Goal: Information Seeking & Learning: Learn about a topic

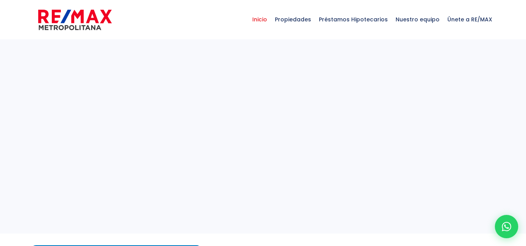
select select
click at [289, 19] on span "Propiedades" at bounding box center [293, 19] width 44 height 23
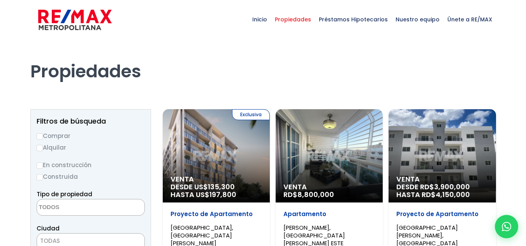
select select
click at [58, 135] on label "Comprar" at bounding box center [91, 136] width 108 height 10
click at [43, 135] on input "Comprar" at bounding box center [40, 136] width 6 height 6
radio input "true"
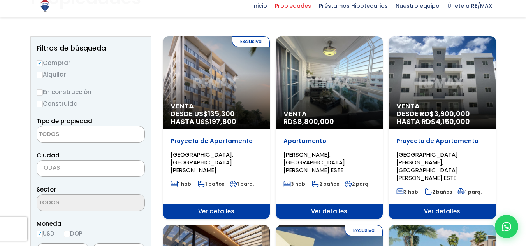
scroll to position [78, 0]
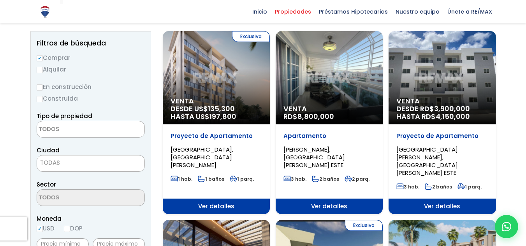
click at [56, 99] on label "Construida" at bounding box center [91, 99] width 108 height 10
click at [0, 0] on input "Construida" at bounding box center [0, 0] width 0 height 0
click at [55, 131] on textarea "Search" at bounding box center [74, 129] width 75 height 17
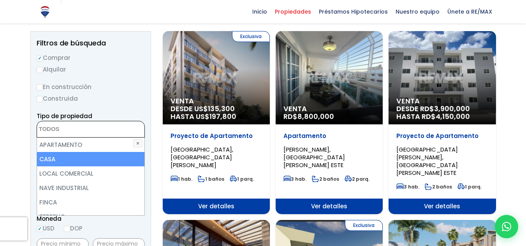
click at [47, 160] on li "CASA" at bounding box center [90, 159] width 107 height 14
select select "house"
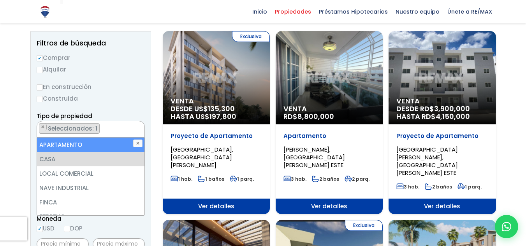
click at [42, 98] on input "Construida" at bounding box center [40, 99] width 6 height 6
radio input "true"
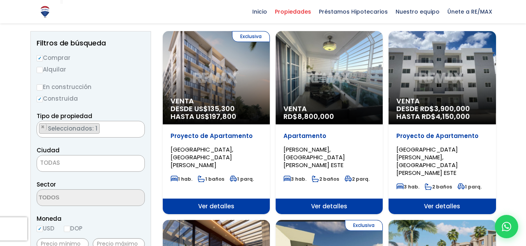
click at [69, 163] on span "TODAS" at bounding box center [90, 163] width 107 height 11
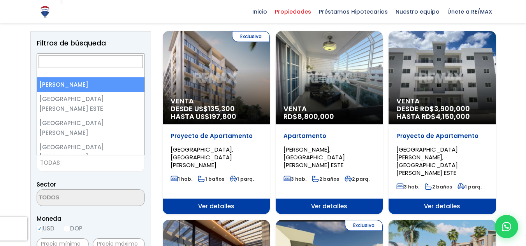
select select "1"
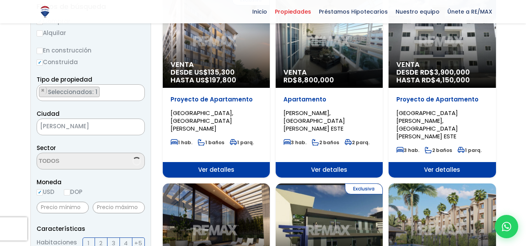
scroll to position [195, 0]
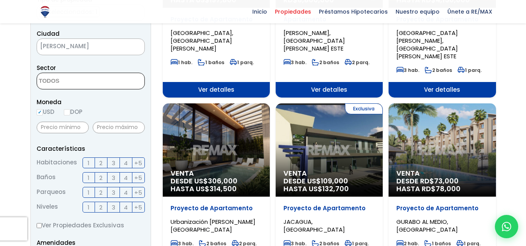
click at [63, 81] on textarea "Search" at bounding box center [74, 81] width 75 height 17
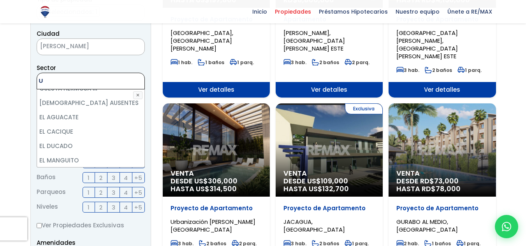
scroll to position [0, 0]
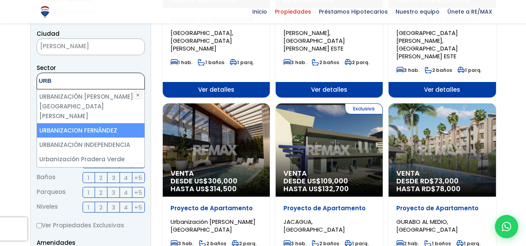
type textarea "URB"
click at [72, 123] on li "URBANIZACION FERNÁNDEZ" at bounding box center [90, 130] width 107 height 14
select select "110"
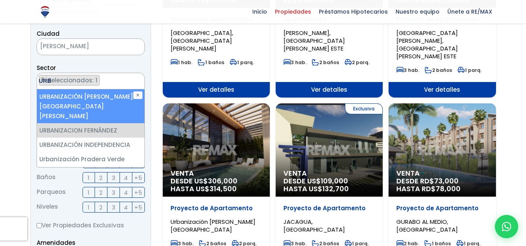
click at [128, 83] on ul "× Seleccionados: 1" at bounding box center [86, 81] width 98 height 17
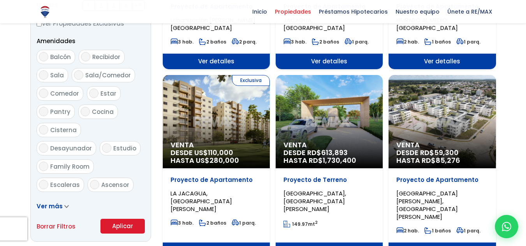
scroll to position [506, 0]
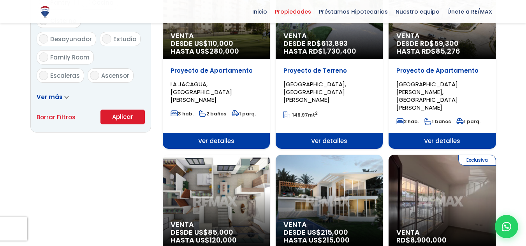
click at [121, 118] on button "Aplicar" at bounding box center [122, 117] width 44 height 15
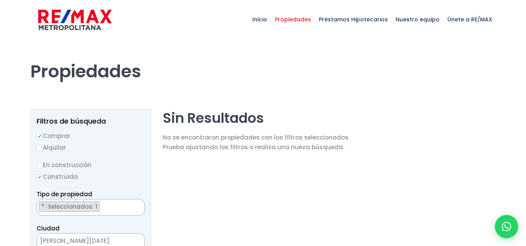
select select "1"
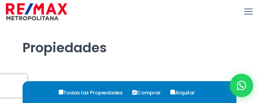
select select "110"
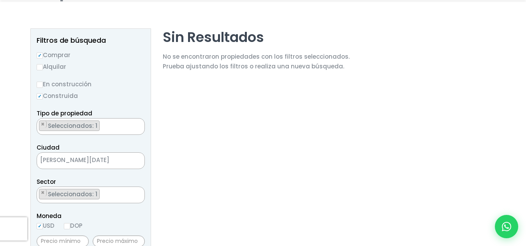
scroll to position [117, 0]
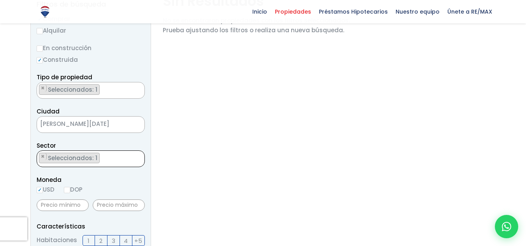
click at [107, 161] on ul "× Seleccionados: 1" at bounding box center [86, 159] width 98 height 17
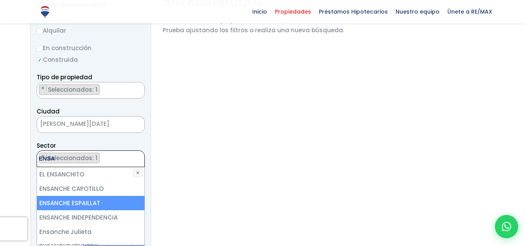
scroll to position [39, 0]
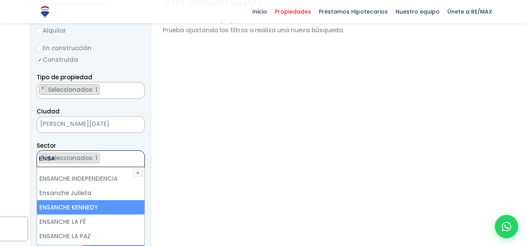
type textarea "ENSA"
click at [95, 198] on li "Ensanche Julieta" at bounding box center [90, 193] width 107 height 14
select select "16420"
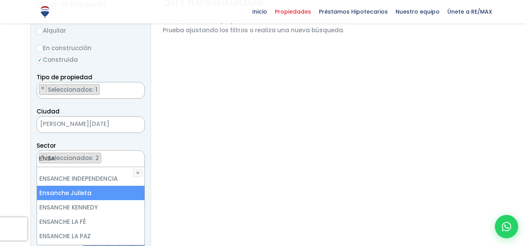
scroll to position [2130, 0]
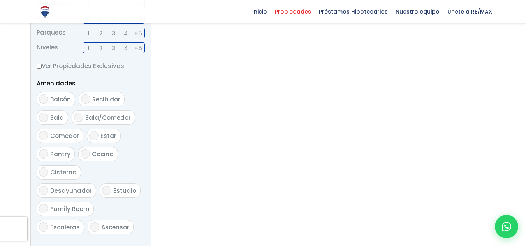
scroll to position [440, 0]
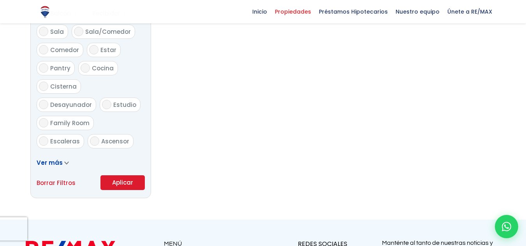
click at [121, 184] on button "Aplicar" at bounding box center [122, 183] width 44 height 15
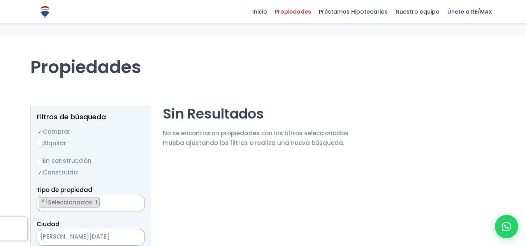
click at [112, 204] on ul "× Seleccionados: 1" at bounding box center [86, 203] width 98 height 17
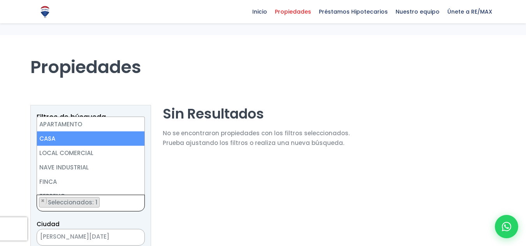
select select "110"
click at [81, 139] on li "CASA" at bounding box center [90, 139] width 107 height 14
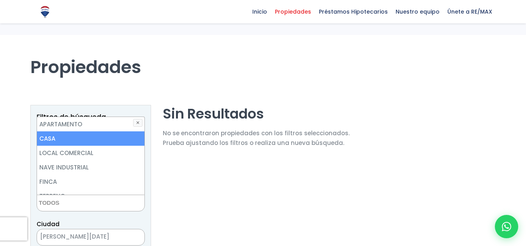
click at [92, 144] on li "CASA" at bounding box center [90, 139] width 107 height 14
select select "house"
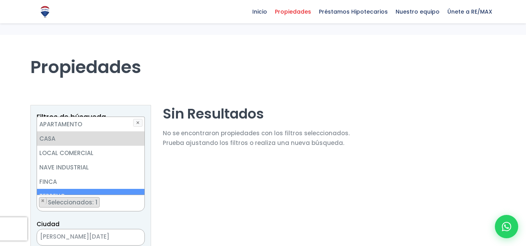
click at [114, 240] on span "[PERSON_NAME][DATE]" at bounding box center [81, 237] width 88 height 11
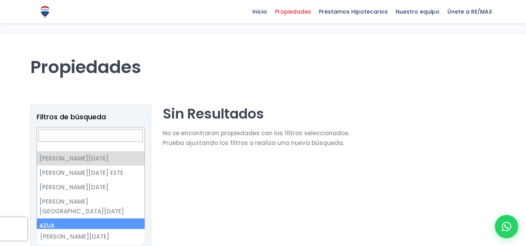
scroll to position [82, 0]
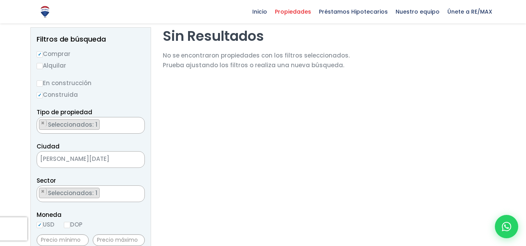
click at [105, 193] on ul "× Seleccionados: 1" at bounding box center [86, 194] width 98 height 17
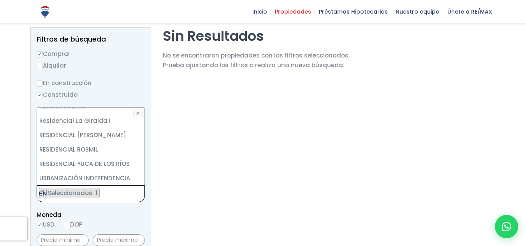
scroll to position [0, 0]
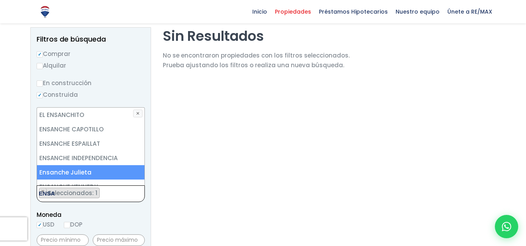
type textarea "ENSA"
click at [90, 171] on li "Ensanche Julieta" at bounding box center [90, 172] width 107 height 14
select select "16420"
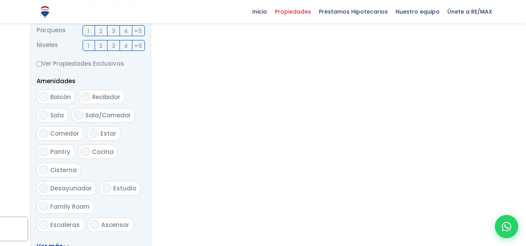
scroll to position [510, 0]
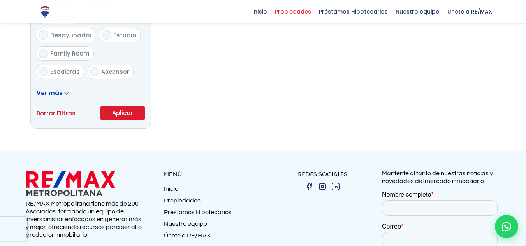
click at [122, 118] on button "Aplicar" at bounding box center [122, 113] width 44 height 15
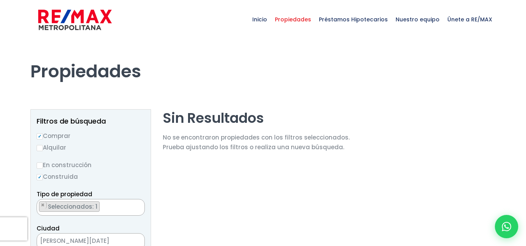
select select "16420"
